Goal: Find specific page/section: Find specific page/section

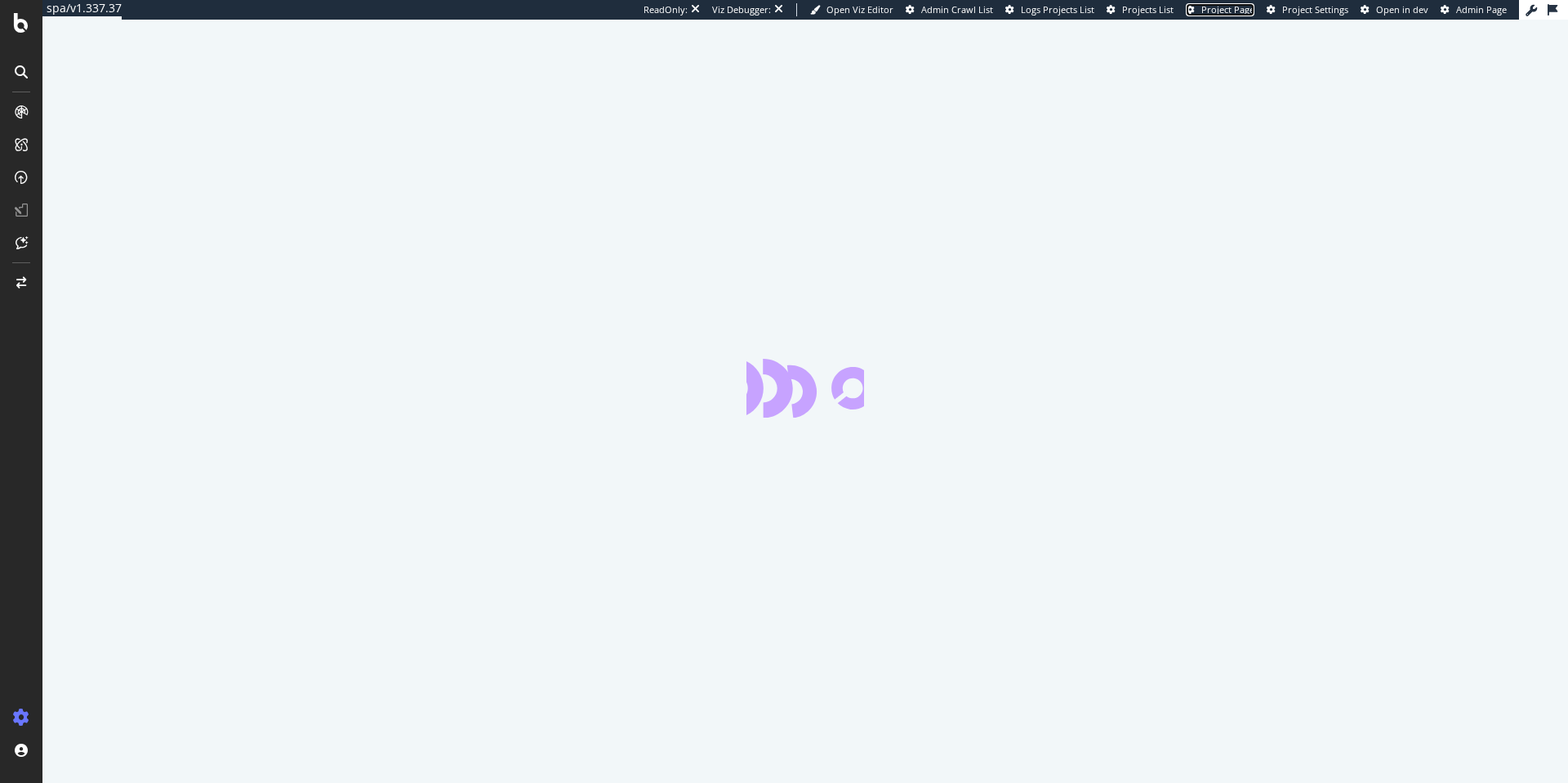
click at [1251, 11] on span "Project Page" at bounding box center [1228, 9] width 53 height 12
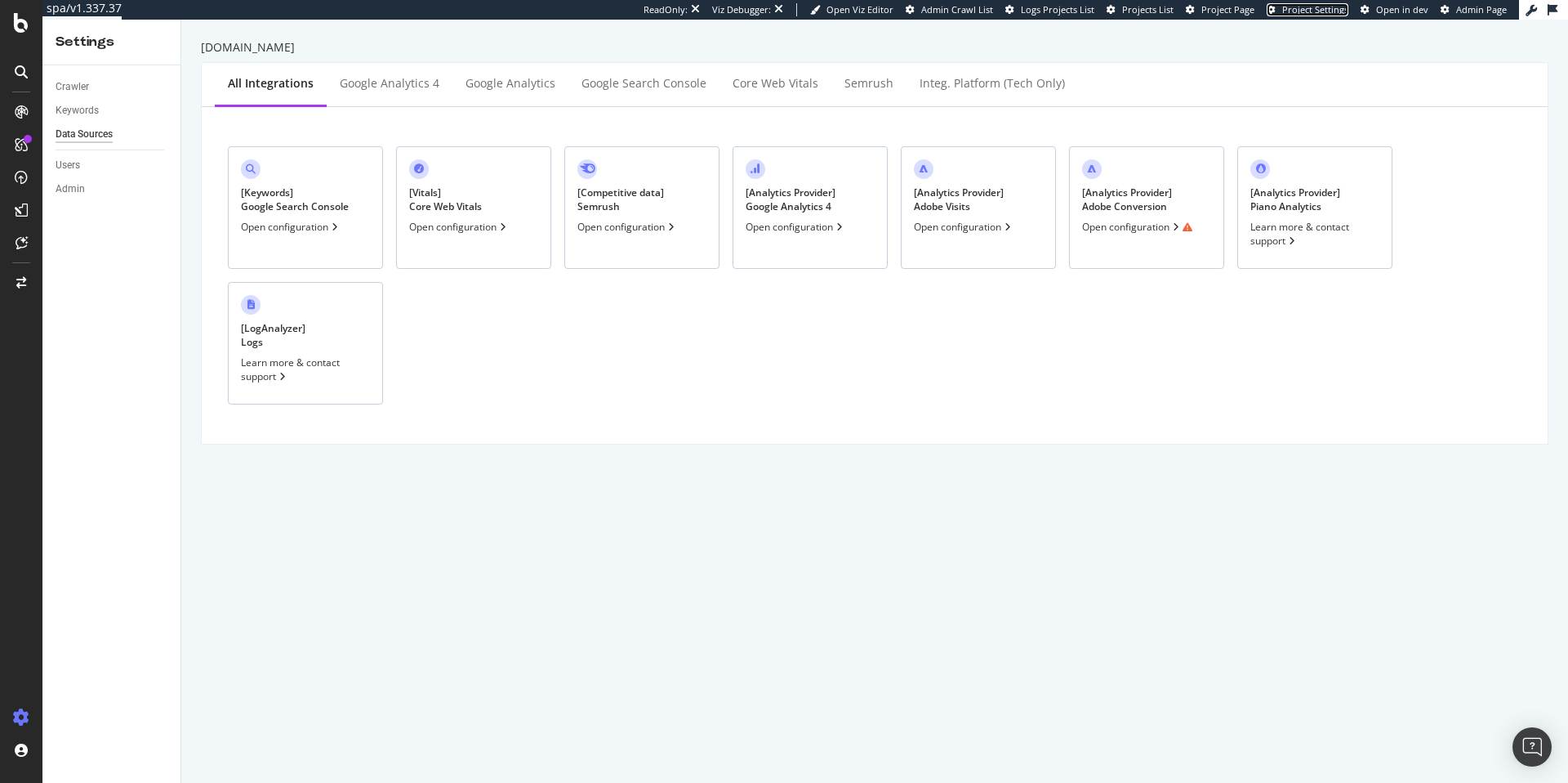
click at [1287, 15] on span "Project Settings" at bounding box center [1315, 9] width 66 height 12
